Goal: Check status: Check status

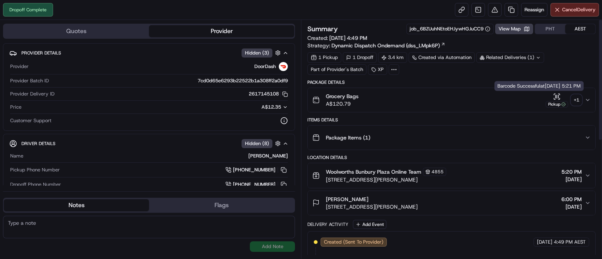
click at [553, 95] on icon "button" at bounding box center [557, 97] width 8 height 8
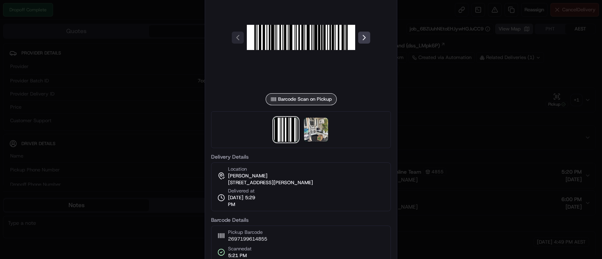
click at [328, 123] on div at bounding box center [301, 129] width 180 height 37
click at [322, 124] on img at bounding box center [316, 130] width 24 height 24
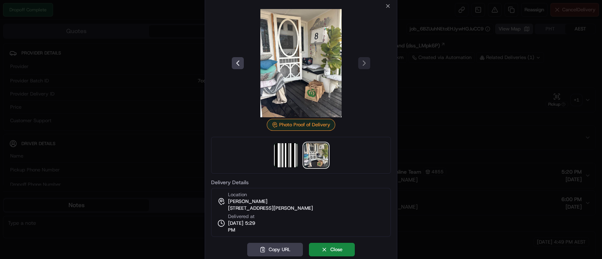
click at [445, 128] on div at bounding box center [301, 129] width 602 height 259
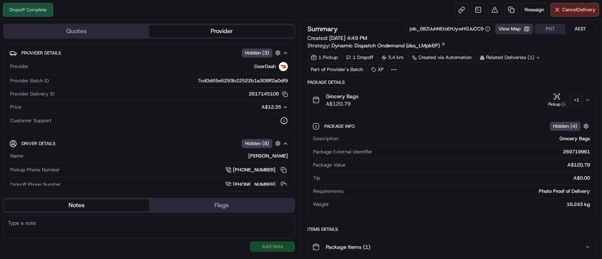
click at [508, 27] on button "View Map" at bounding box center [514, 29] width 38 height 11
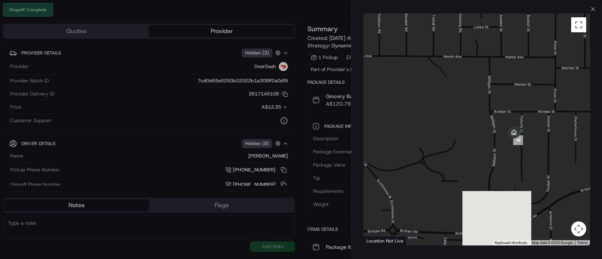
drag, startPoint x: 545, startPoint y: 204, endPoint x: 513, endPoint y: 84, distance: 124.5
click at [513, 84] on div at bounding box center [476, 130] width 226 height 232
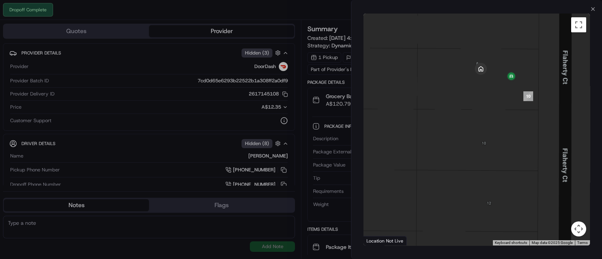
drag, startPoint x: 494, startPoint y: 85, endPoint x: 512, endPoint y: 106, distance: 27.5
click at [512, 106] on div at bounding box center [476, 130] width 226 height 232
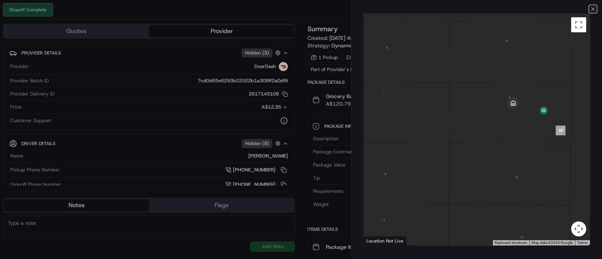
drag, startPoint x: 592, startPoint y: 7, endPoint x: 575, endPoint y: 26, distance: 25.8
click at [594, 7] on icon "button" at bounding box center [593, 9] width 6 height 6
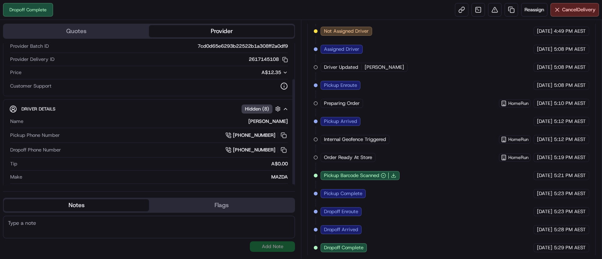
scroll to position [50, 0]
